Goal: Find specific page/section

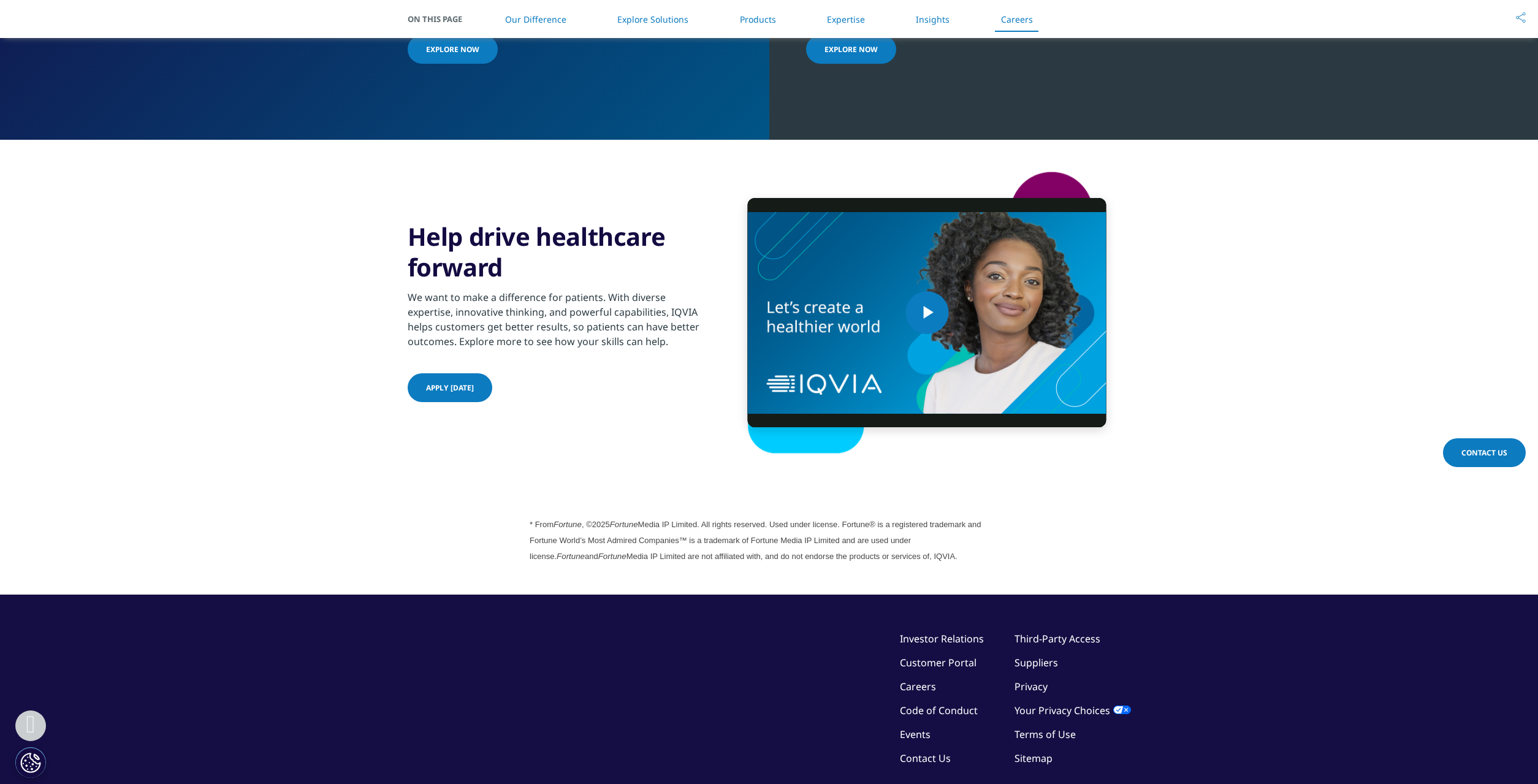
scroll to position [3187, 0]
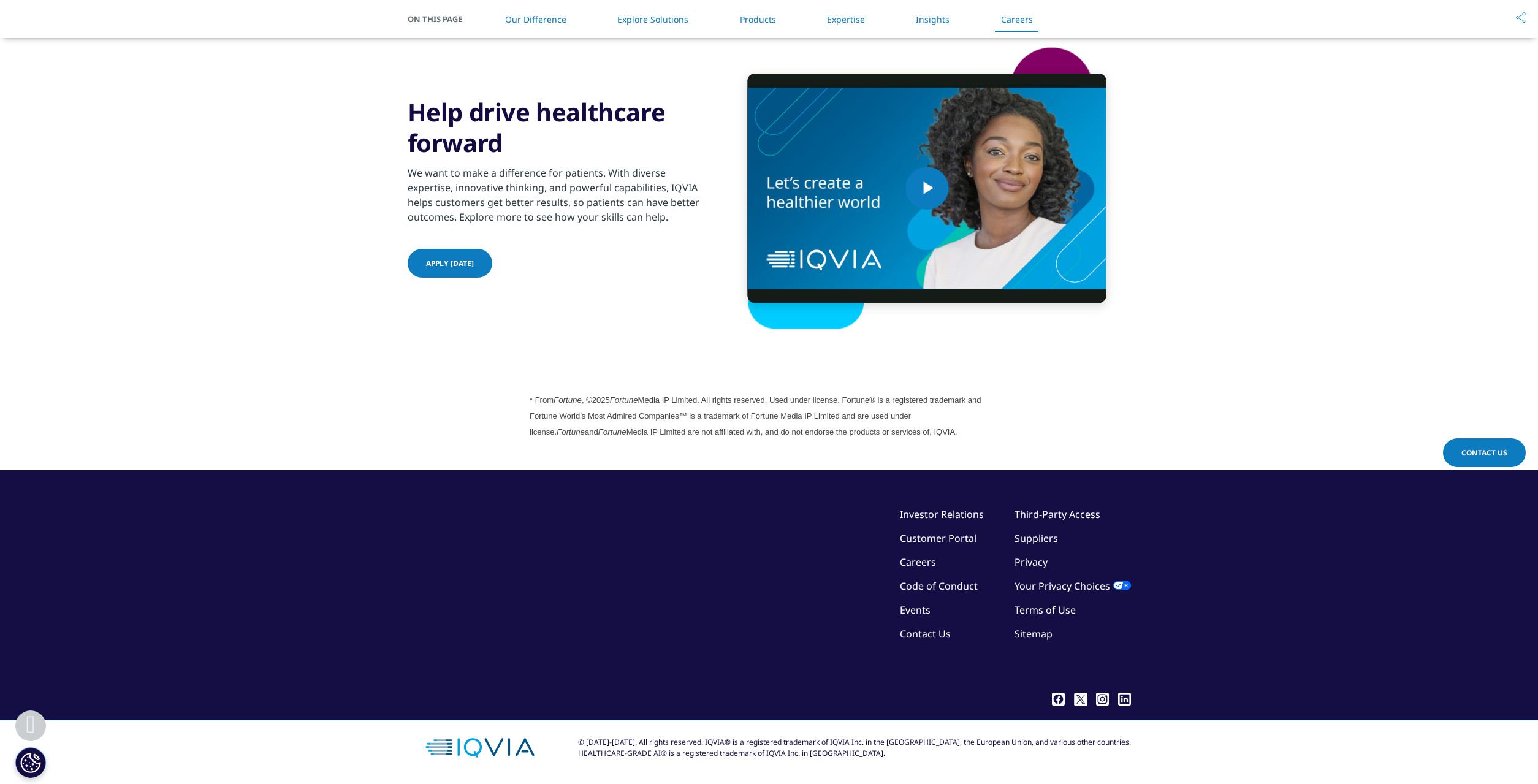
click at [915, 629] on link "Contact Us" at bounding box center [925, 634] width 51 height 14
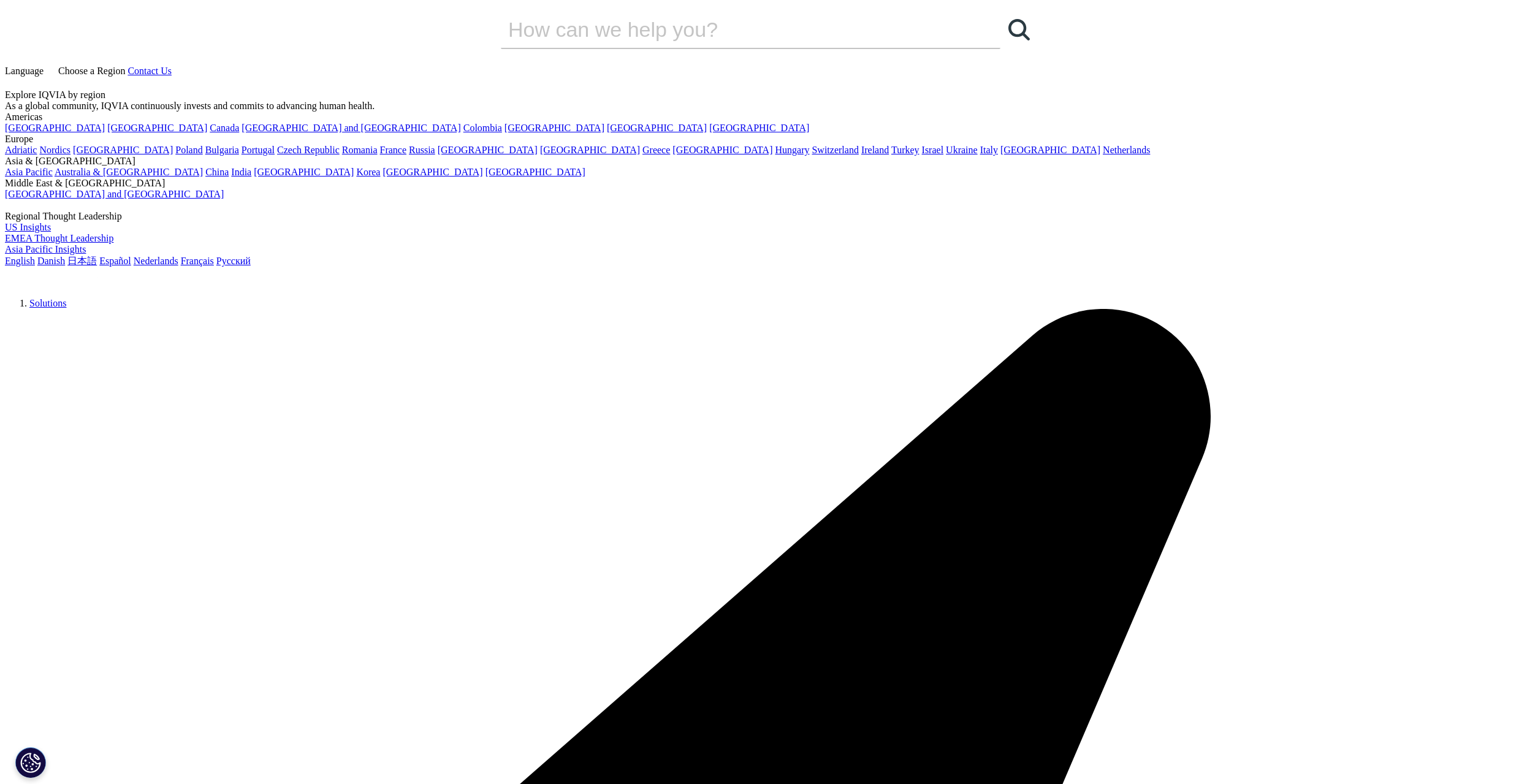
scroll to position [1806, 0]
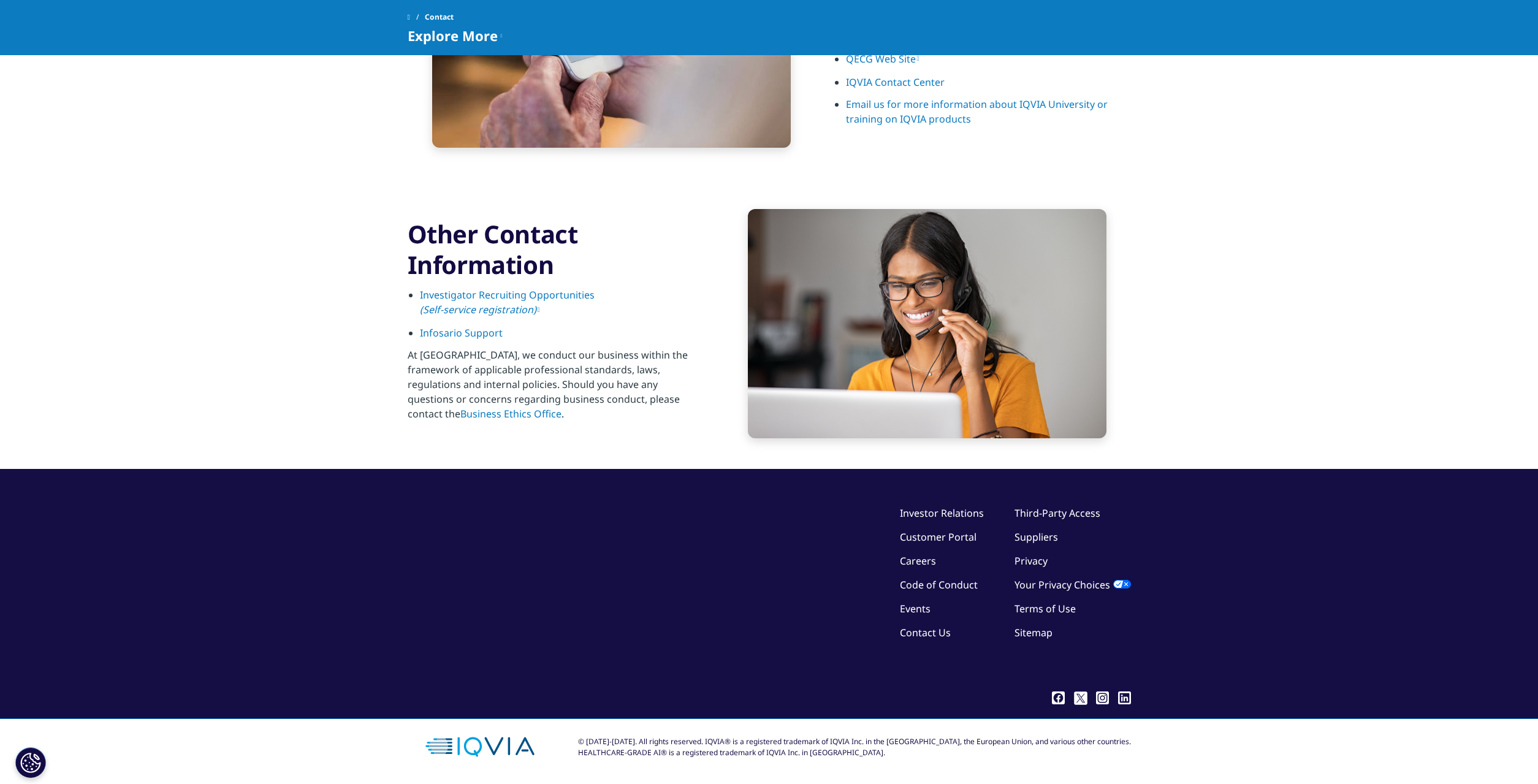
click at [1052, 608] on link "Terms of Use" at bounding box center [1044, 608] width 61 height 14
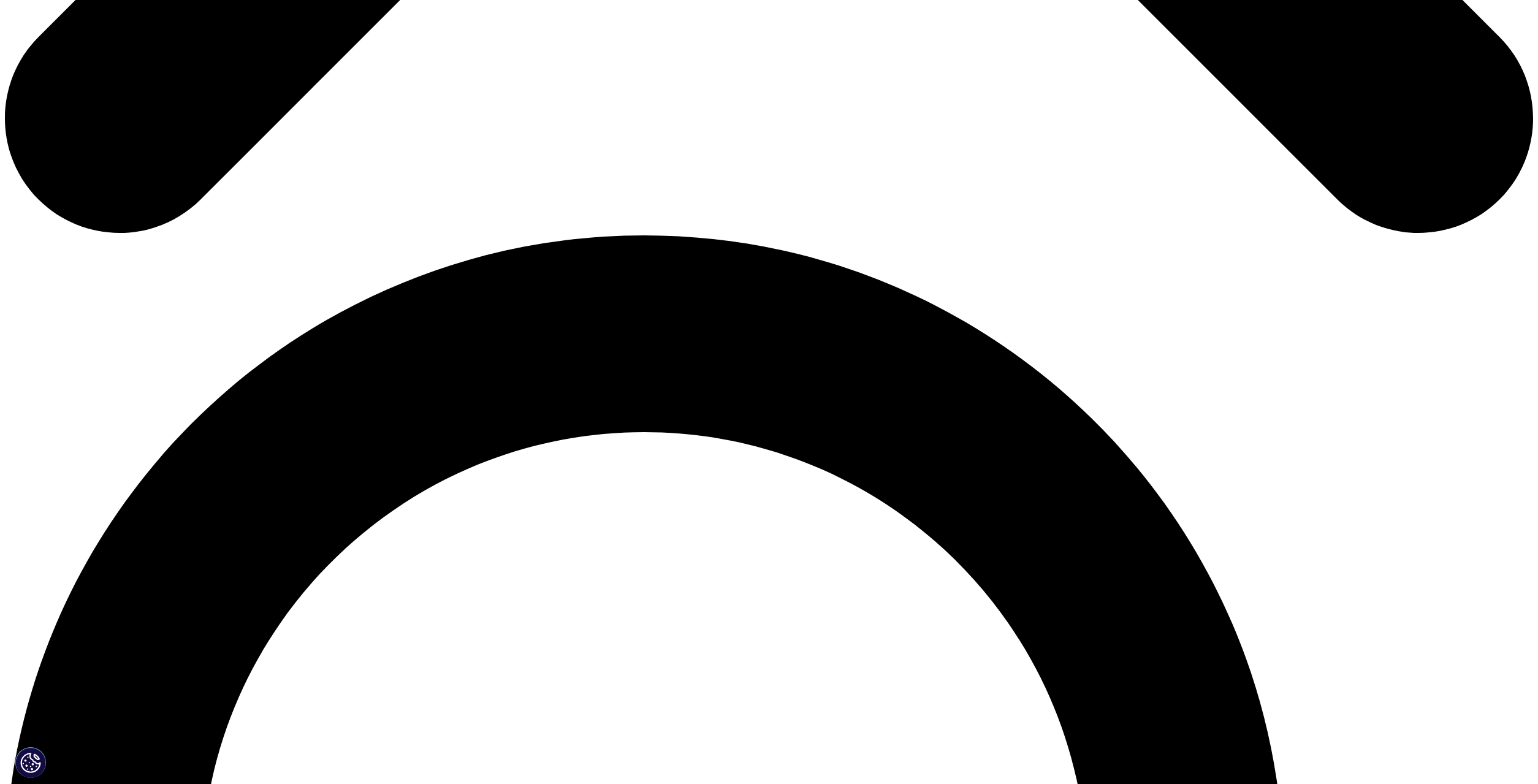
scroll to position [1449, 0]
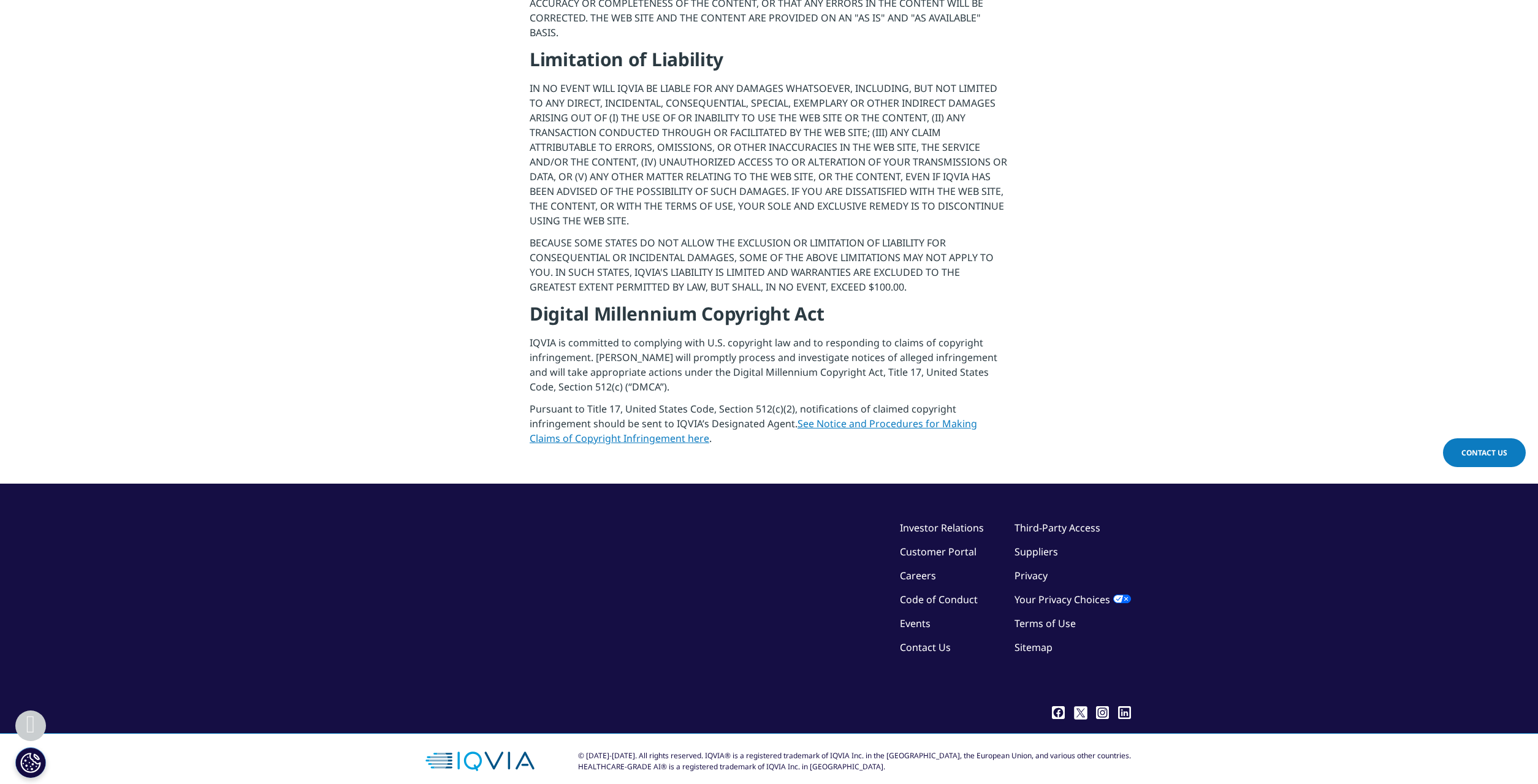
click at [926, 521] on link "Investor Relations" at bounding box center [942, 528] width 84 height 14
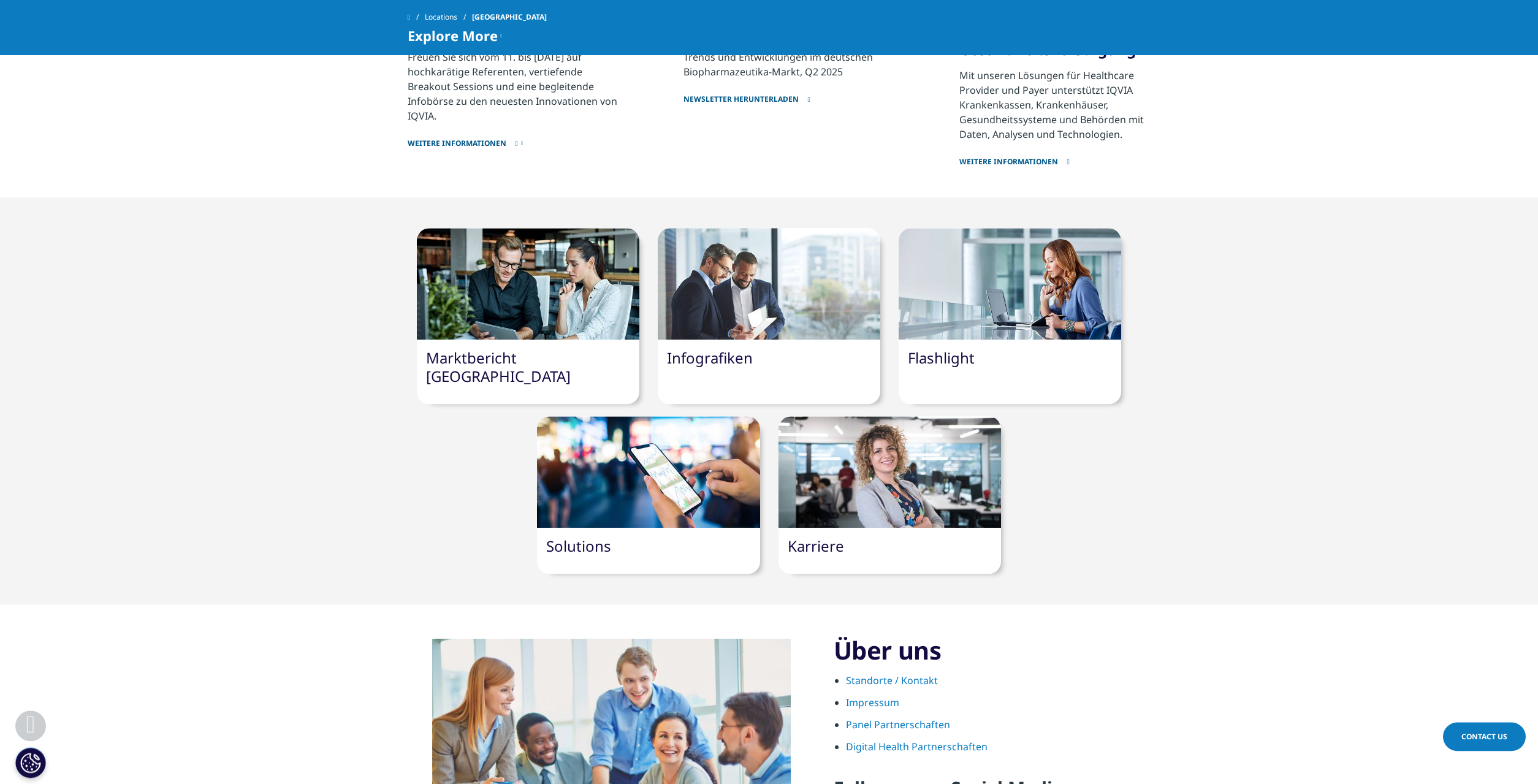
scroll to position [875, 0]
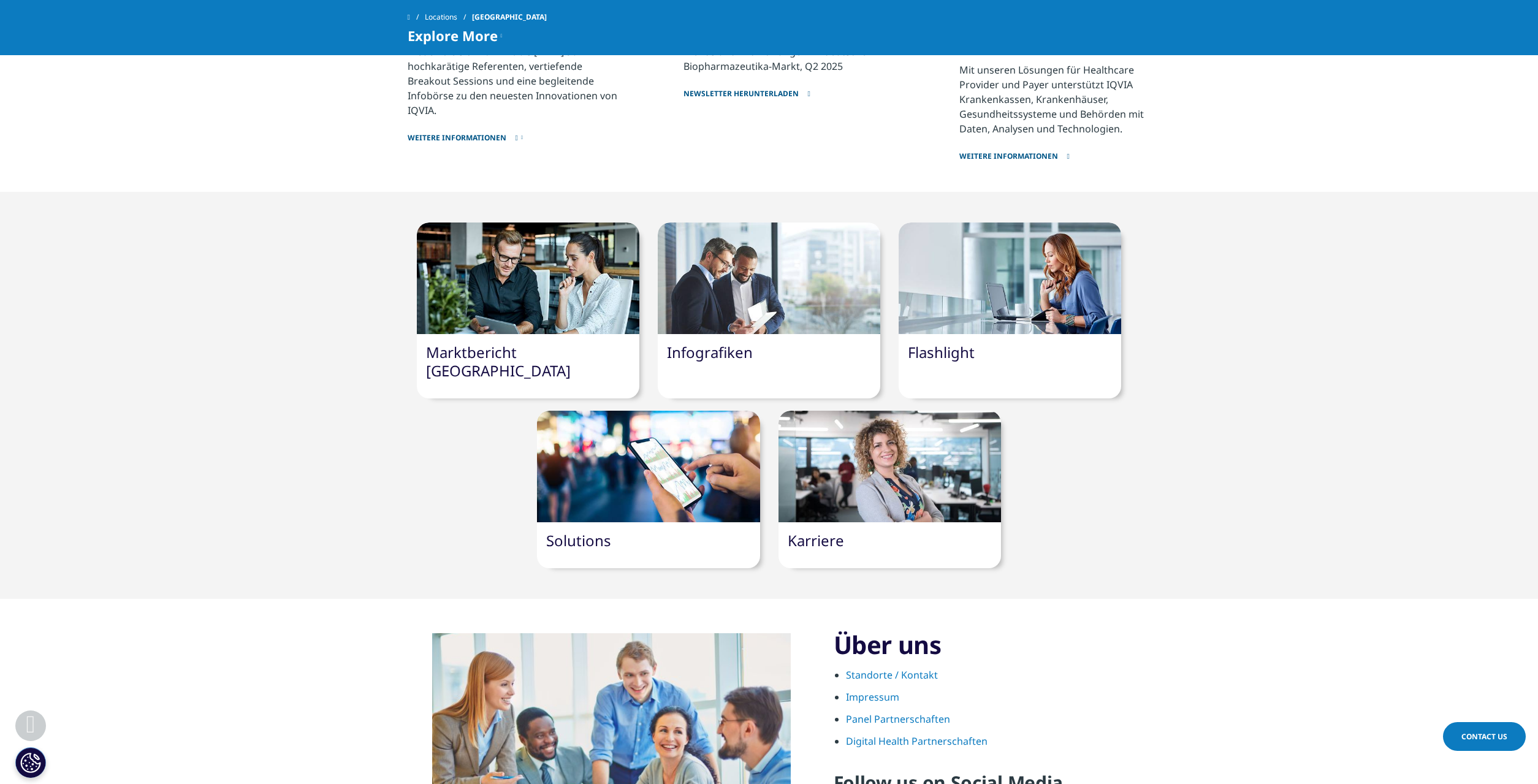
click at [828, 438] on div at bounding box center [889, 466] width 222 height 112
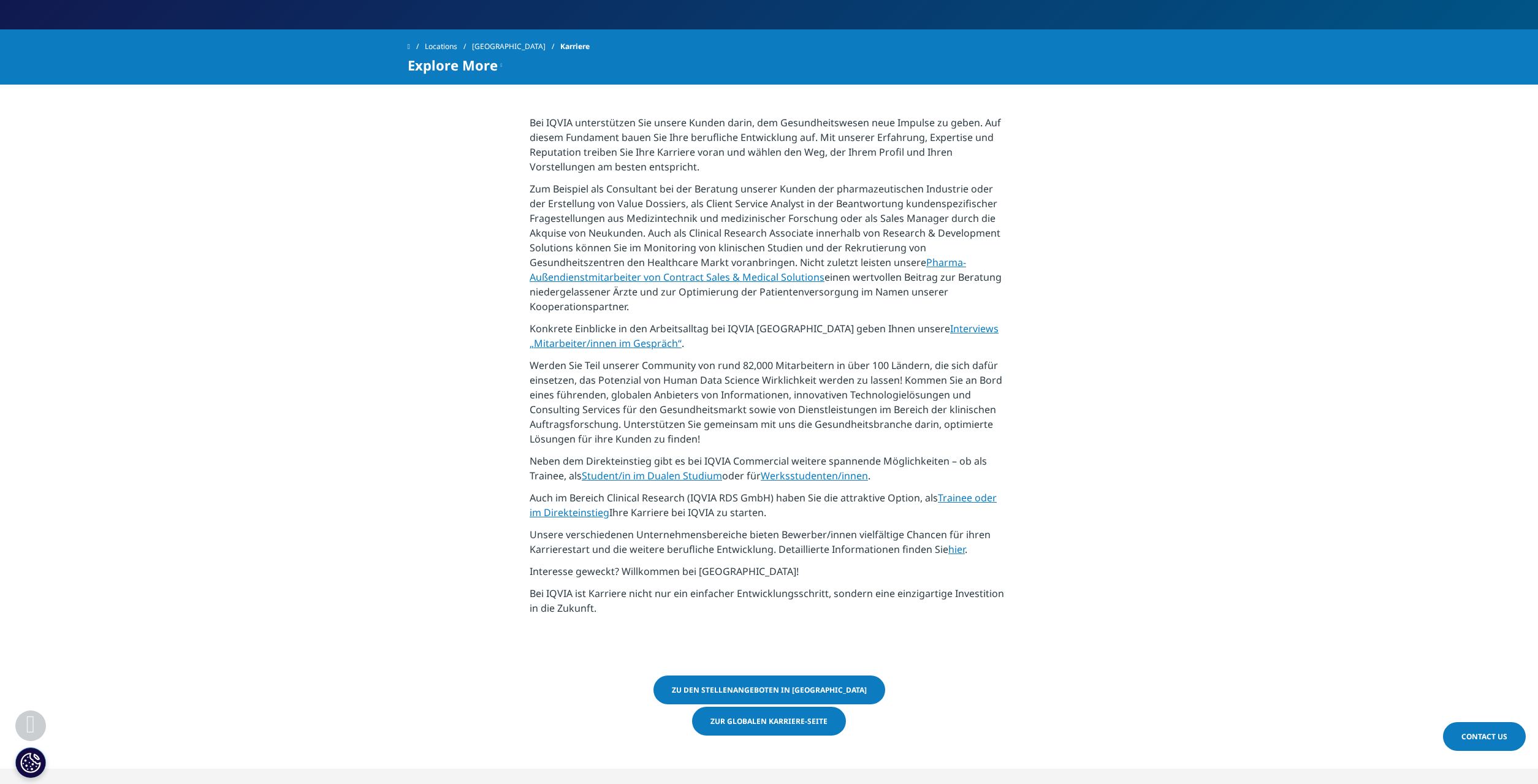
scroll to position [688, 0]
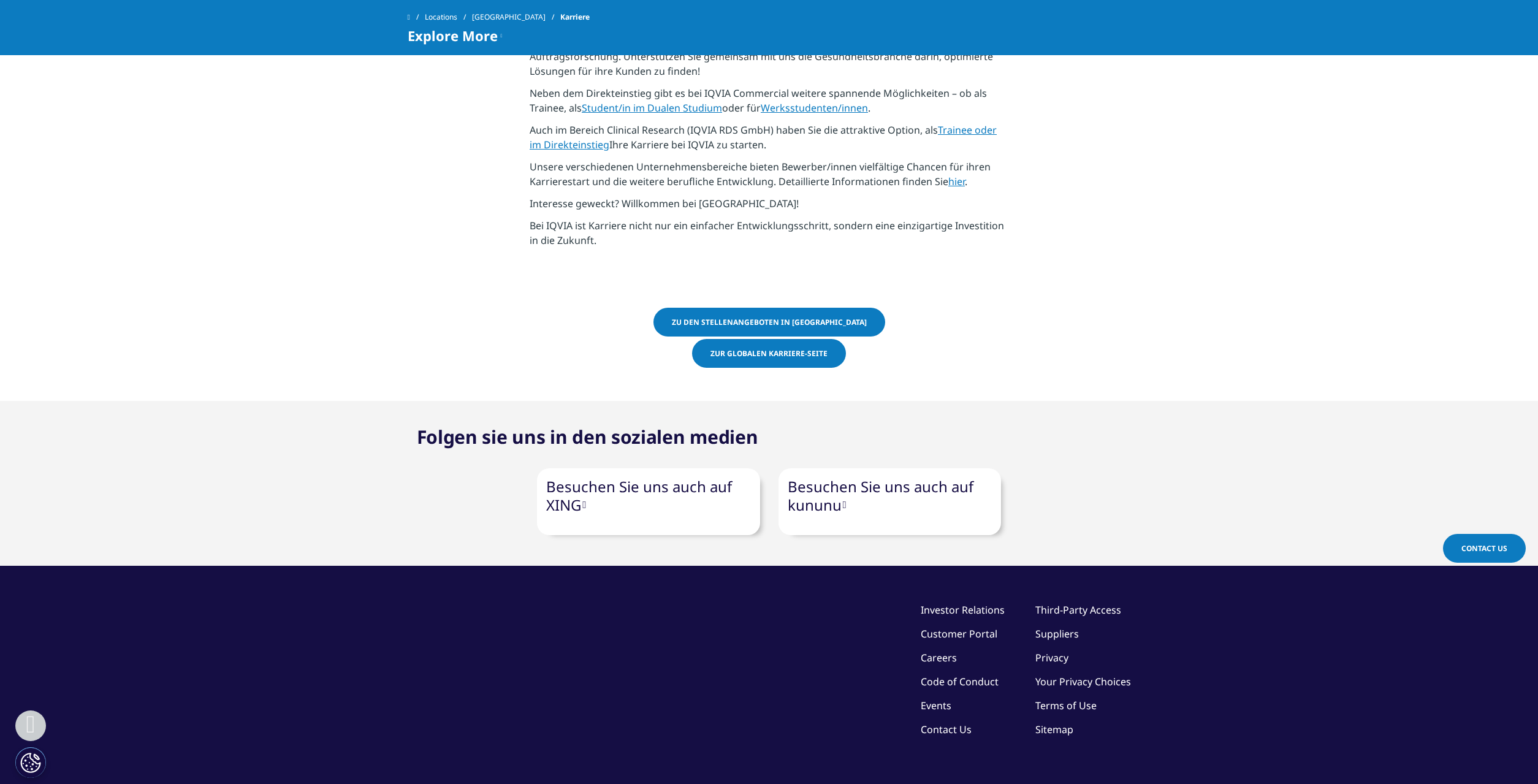
click at [784, 312] on link "Zu den Stellenangeboten in [GEOGRAPHIC_DATA]" at bounding box center [769, 322] width 232 height 29
